Goal: Task Accomplishment & Management: Manage account settings

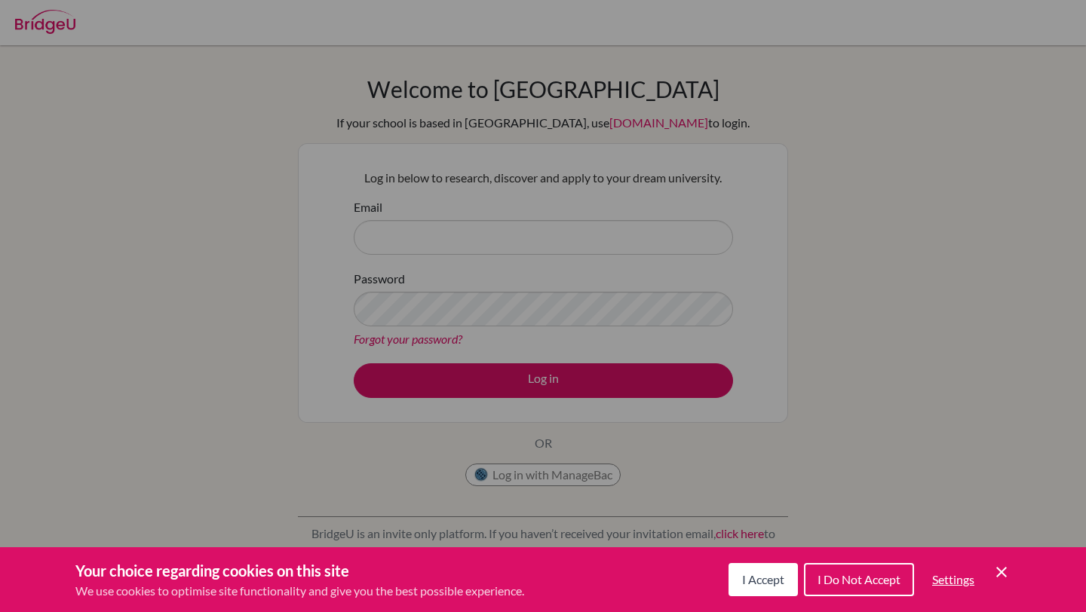
click at [768, 585] on span "I Accept" at bounding box center [763, 579] width 42 height 14
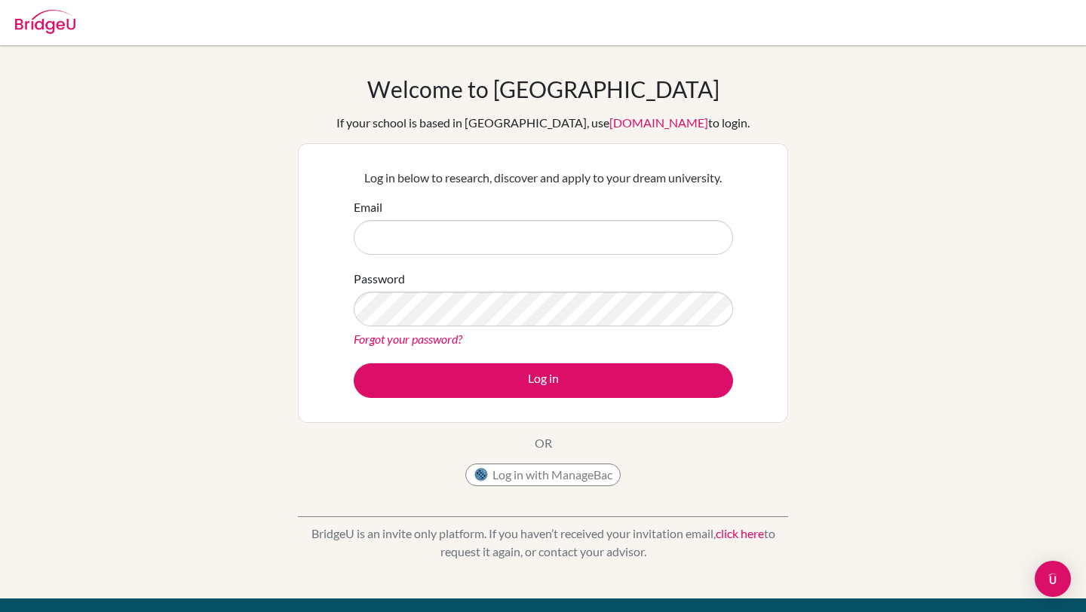
click at [574, 263] on form "Email Password Forgot your password? Log in" at bounding box center [543, 298] width 379 height 200
click at [563, 243] on input "Email" at bounding box center [543, 237] width 379 height 35
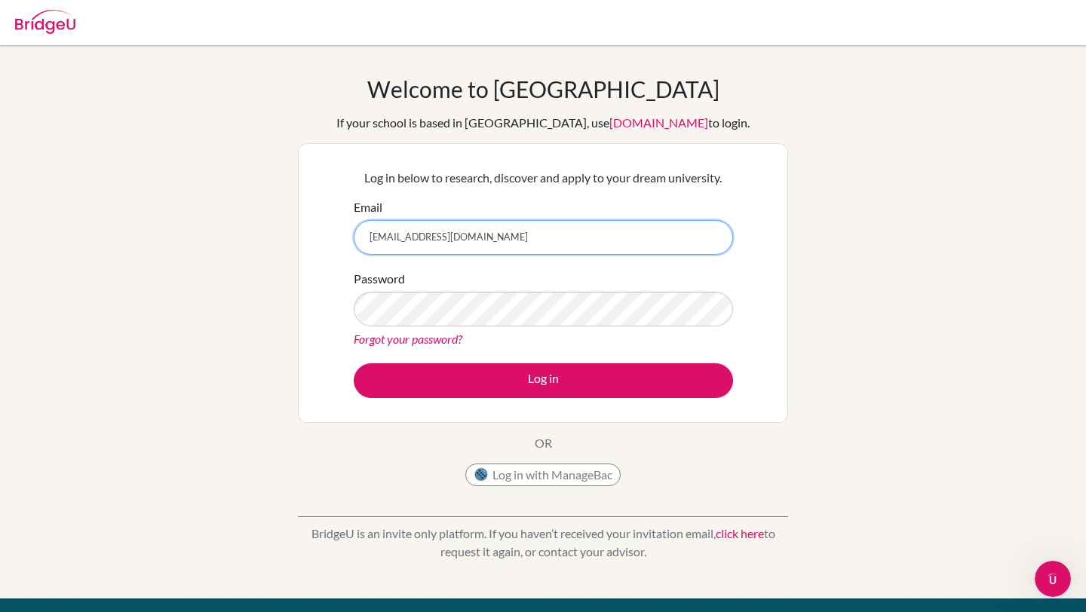
type input "[EMAIL_ADDRESS][DOMAIN_NAME]"
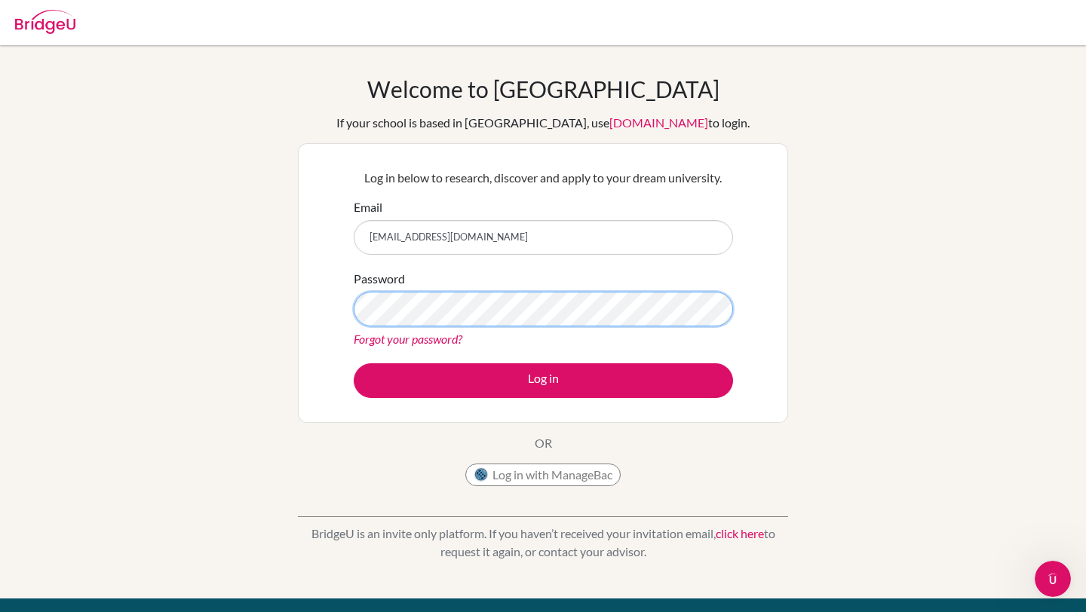
click at [354, 364] on button "Log in" at bounding box center [543, 381] width 379 height 35
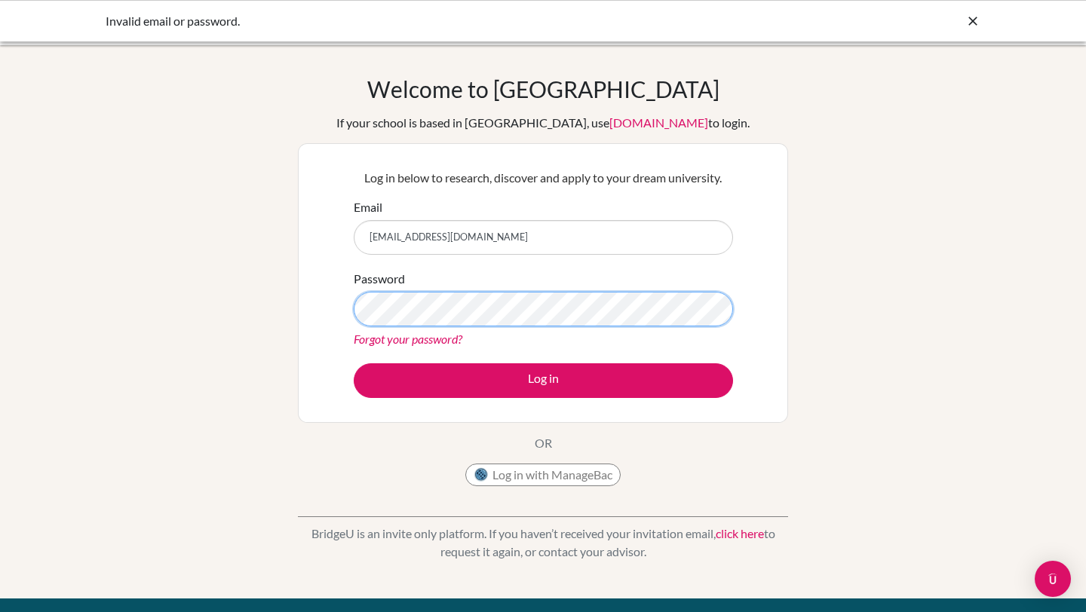
click at [354, 364] on button "Log in" at bounding box center [543, 381] width 379 height 35
